Goal: Consume media (video, audio)

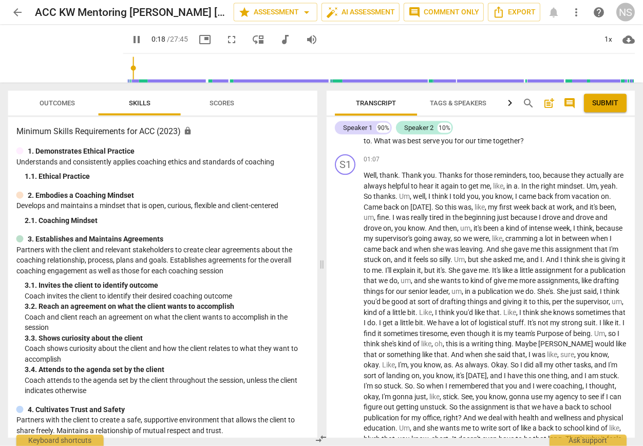
scroll to position [325, 0]
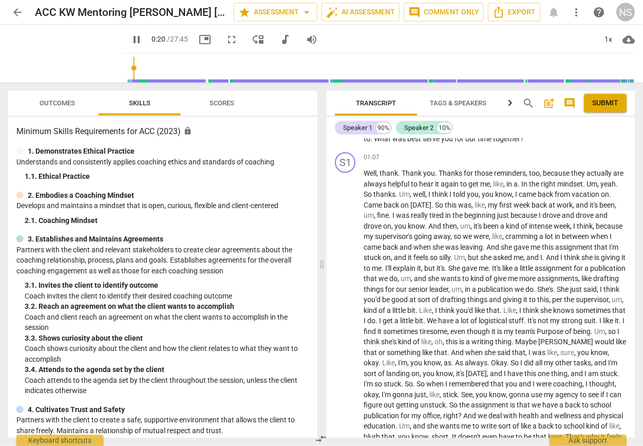
click at [345, 347] on button "pause" at bounding box center [346, 343] width 16 height 16
click at [346, 337] on span "play_arrow" at bounding box center [346, 343] width 12 height 12
click at [61, 44] on span "pause" at bounding box center [65, 54] width 27 height 27
click at [70, 50] on span "play_arrow" at bounding box center [65, 54] width 27 height 27
click at [62, 47] on span "pause" at bounding box center [65, 54] width 27 height 27
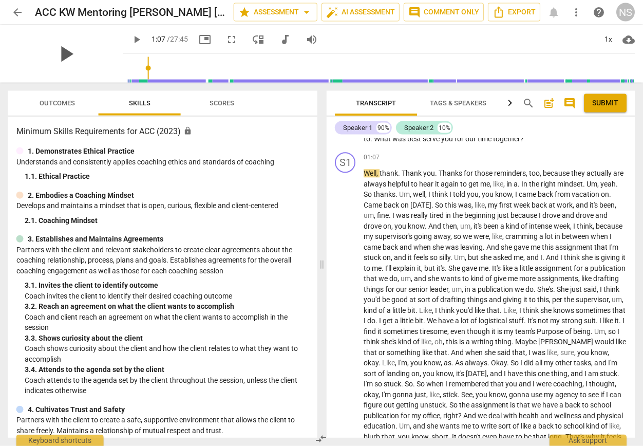
click at [64, 45] on span "play_arrow" at bounding box center [65, 54] width 27 height 27
click at [52, 53] on span "pause" at bounding box center [65, 54] width 27 height 27
click at [64, 49] on span "play_arrow" at bounding box center [65, 54] width 27 height 27
click at [52, 50] on span "pause" at bounding box center [65, 54] width 27 height 27
click at [67, 49] on span "play_arrow" at bounding box center [65, 54] width 27 height 27
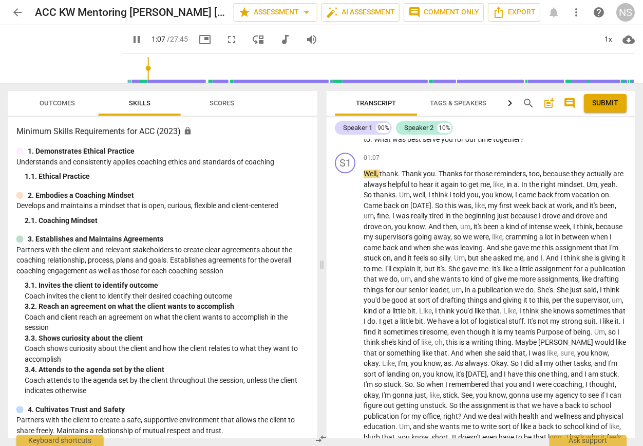
click at [131, 36] on span "pause" at bounding box center [136, 39] width 19 height 12
click at [66, 41] on span "play_arrow" at bounding box center [65, 54] width 27 height 27
click at [61, 59] on span "pause" at bounding box center [65, 54] width 27 height 27
click at [64, 47] on span "play_arrow" at bounding box center [65, 54] width 27 height 27
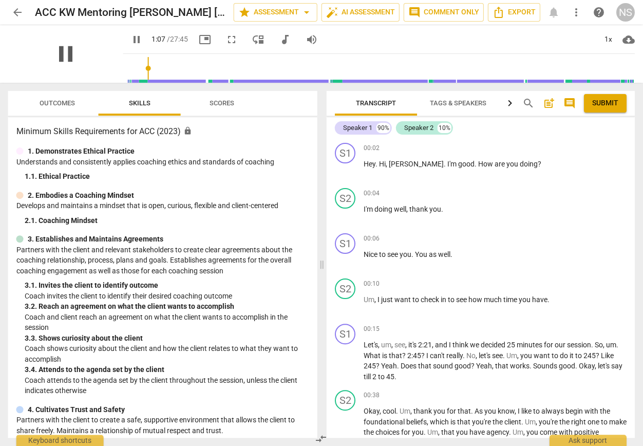
scroll to position [0, 0]
click at [68, 54] on span "pause" at bounding box center [65, 54] width 27 height 27
click at [65, 49] on span "play_arrow" at bounding box center [65, 54] width 27 height 27
type input "68"
click at [20, 6] on button "arrow_back" at bounding box center [17, 12] width 19 height 19
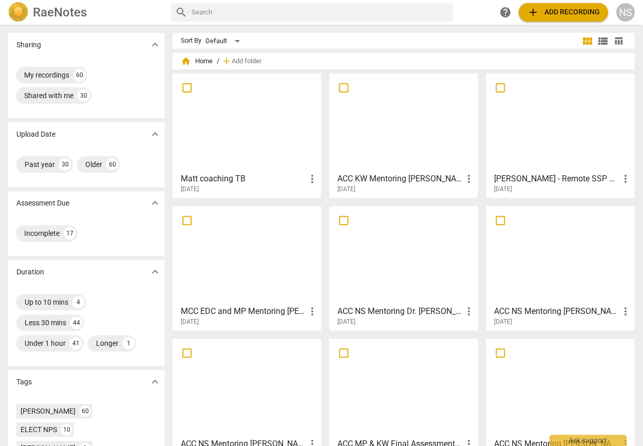
click at [391, 136] on div at bounding box center [404, 122] width 141 height 91
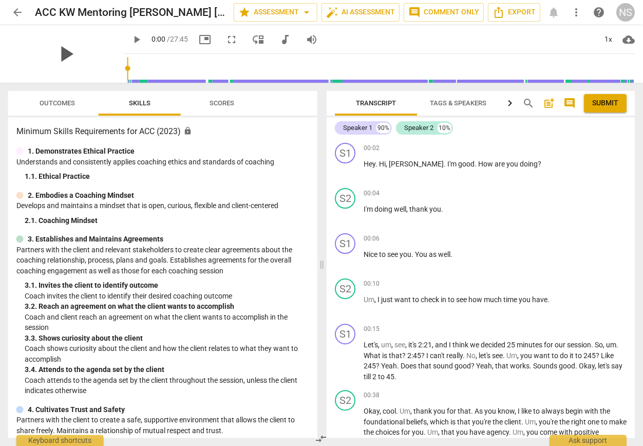
click at [65, 56] on span "play_arrow" at bounding box center [65, 54] width 27 height 27
click at [52, 46] on span "pause" at bounding box center [65, 54] width 27 height 27
type input "1208"
